Goal: Information Seeking & Learning: Find specific fact

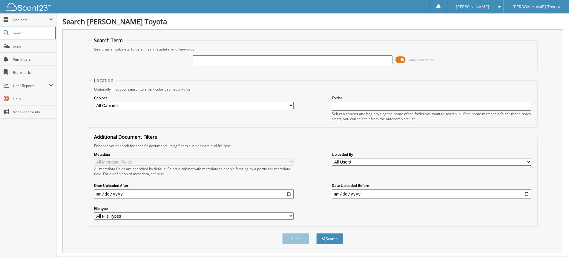
click at [202, 59] on input "text" at bounding box center [292, 59] width 199 height 9
type input "25t878"
click at [316, 233] on button "Search" at bounding box center [329, 238] width 27 height 11
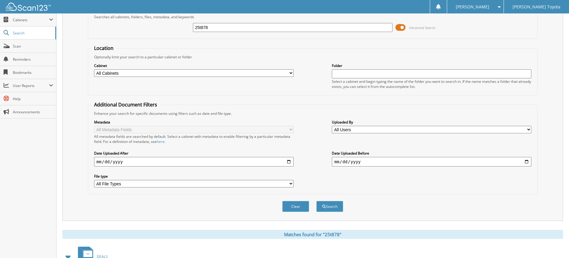
scroll to position [76, 0]
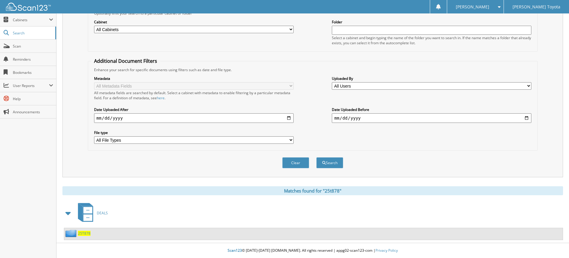
click at [85, 233] on span "25T878" at bounding box center [84, 232] width 13 height 5
